Goal: Communication & Community: Connect with others

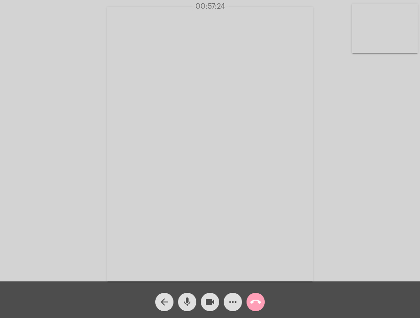
drag, startPoint x: 0, startPoint y: 0, endPoint x: 260, endPoint y: 297, distance: 394.5
click at [260, 297] on mat-icon "call_end" at bounding box center [255, 301] width 11 height 11
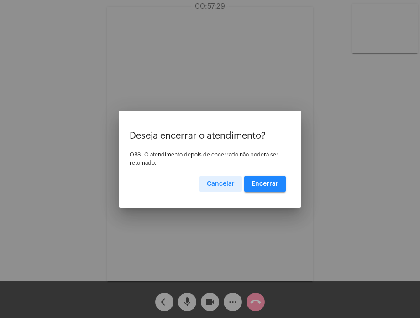
click at [277, 179] on button "Encerrar" at bounding box center [265, 183] width 42 height 16
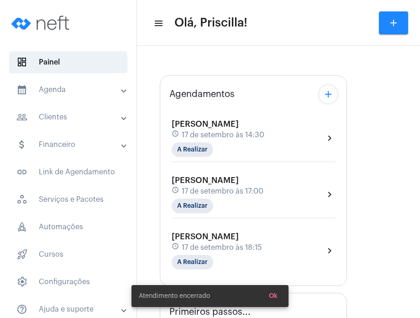
type input "[URL][DOMAIN_NAME][PERSON_NAME][PERSON_NAME]"
